Goal: Task Accomplishment & Management: Manage account settings

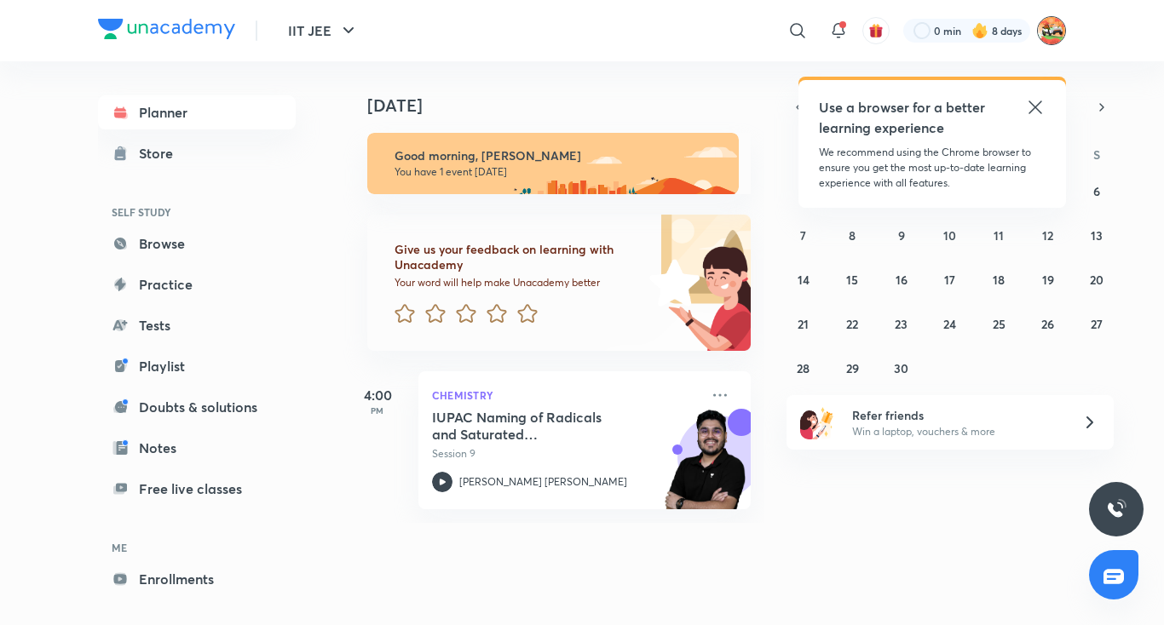
click at [1048, 36] on img at bounding box center [1051, 30] width 29 height 29
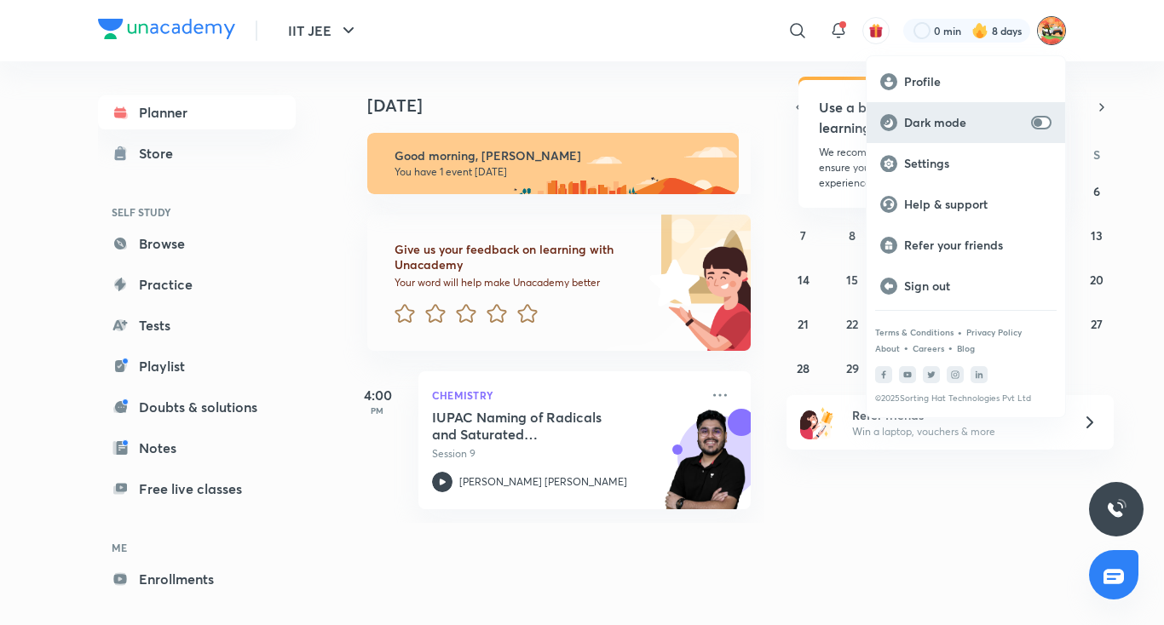
click at [1010, 124] on p "Dark mode" at bounding box center [964, 122] width 120 height 15
checkbox input "true"
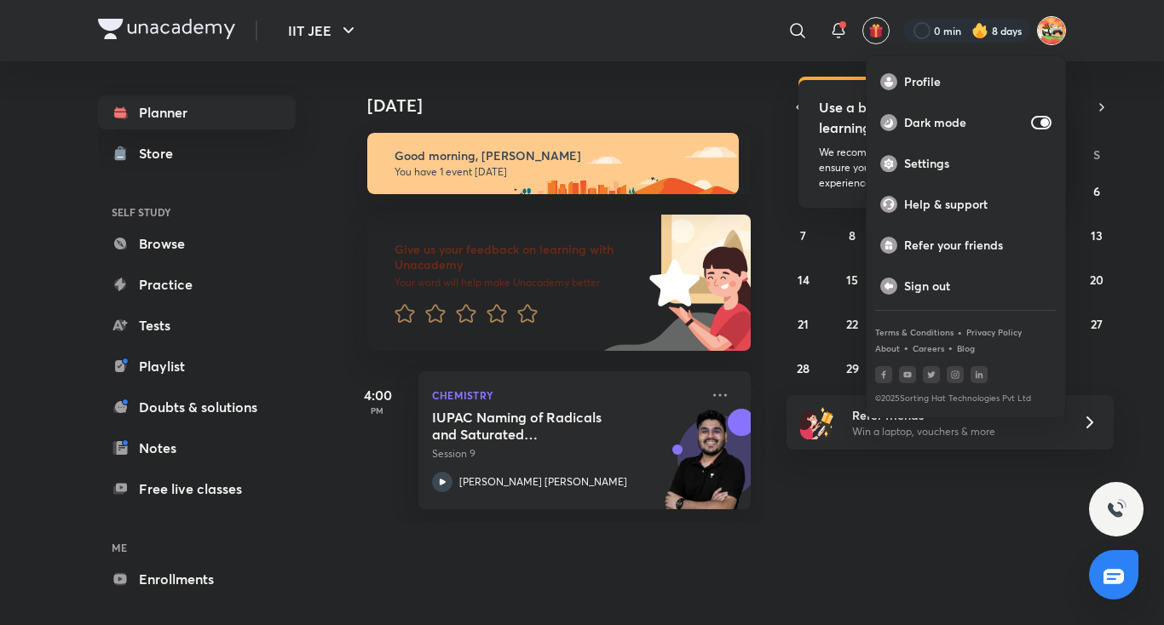
click at [181, 584] on div at bounding box center [582, 312] width 1164 height 625
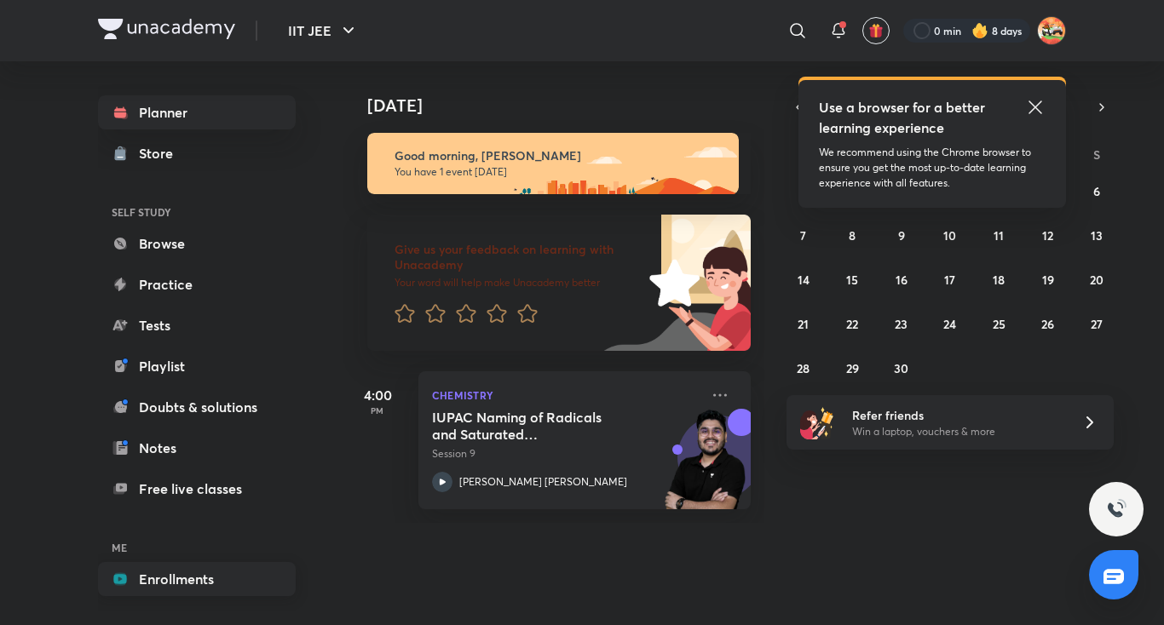
click at [190, 575] on link "Enrollments" at bounding box center [197, 579] width 198 height 34
